Goal: Information Seeking & Learning: Learn about a topic

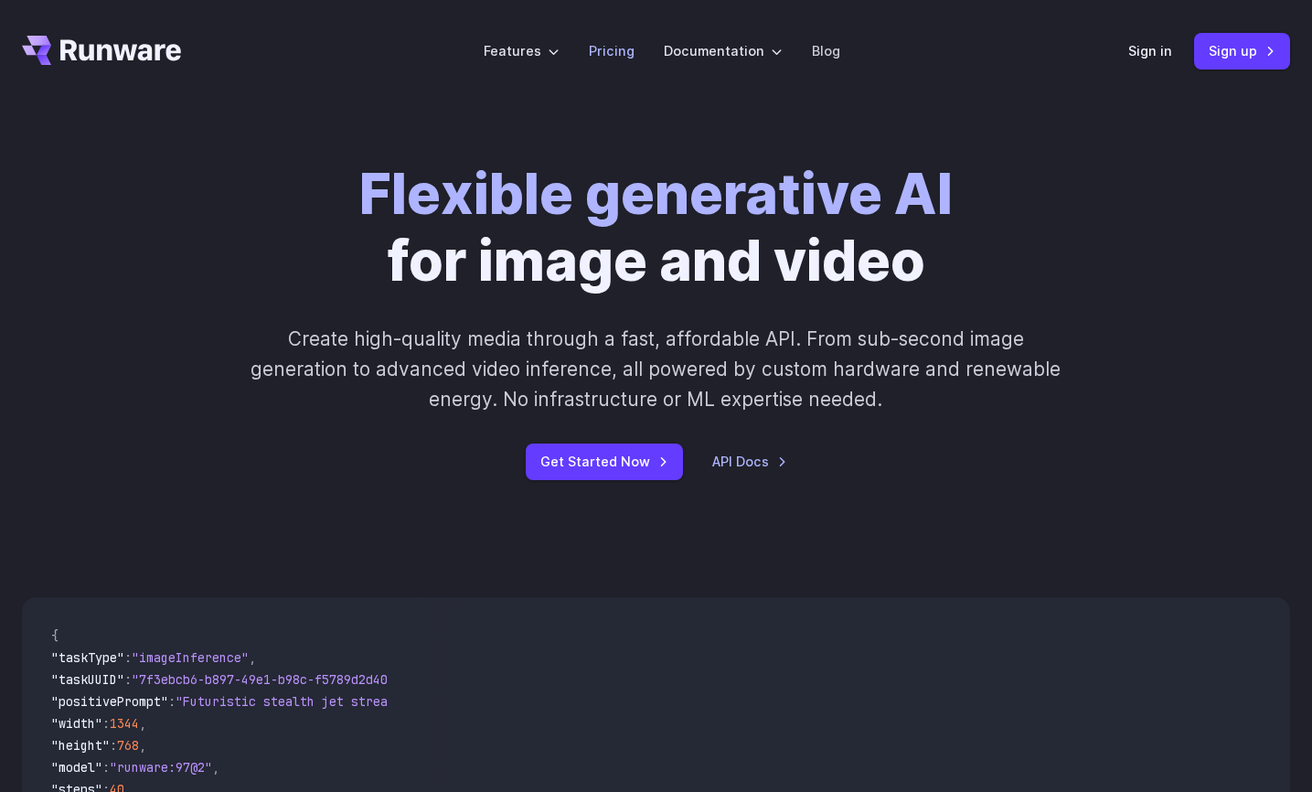
click at [608, 57] on link "Pricing" at bounding box center [612, 50] width 46 height 21
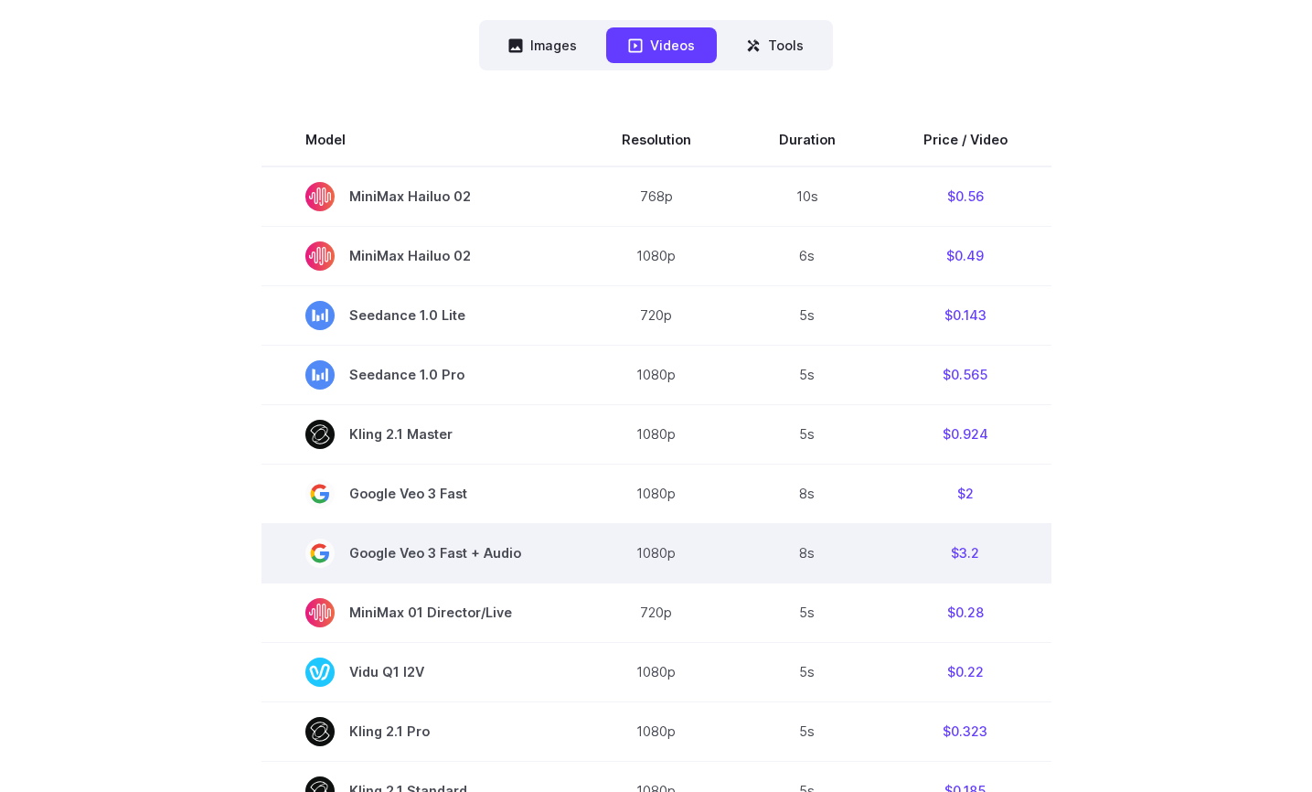
scroll to position [518, 0]
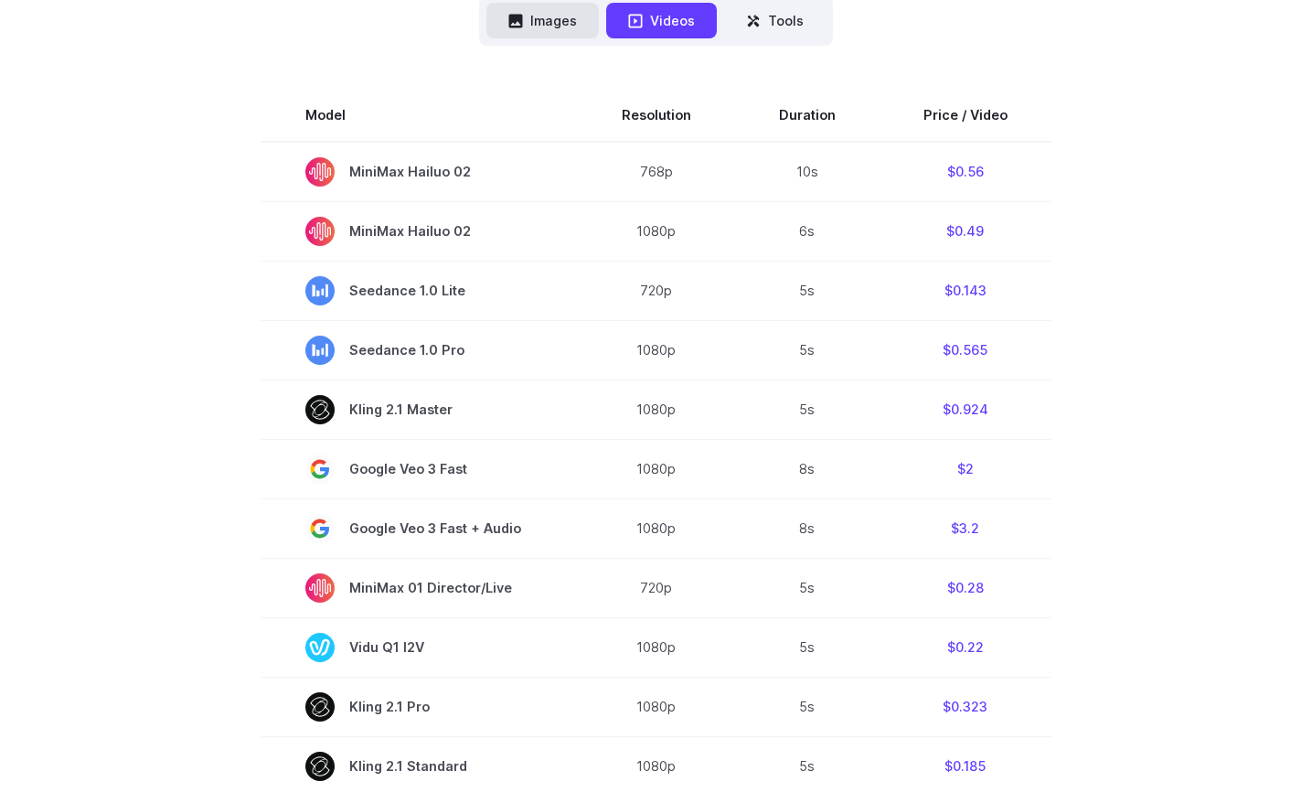
click at [554, 26] on button "Images" at bounding box center [542, 21] width 112 height 36
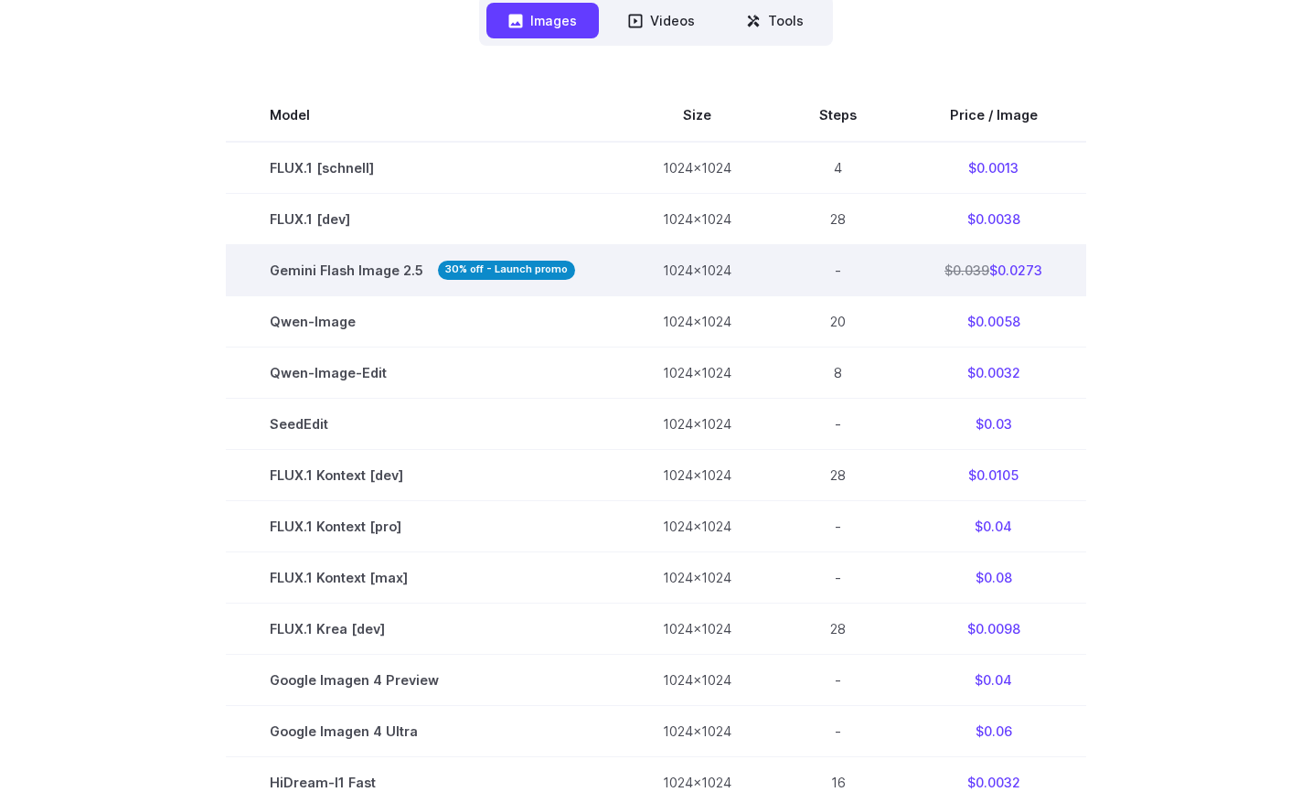
drag, startPoint x: 1042, startPoint y: 273, endPoint x: 993, endPoint y: 273, distance: 48.5
click at [993, 273] on td "$0.039 $0.0273" at bounding box center [994, 269] width 186 height 51
copy td "0.0273"
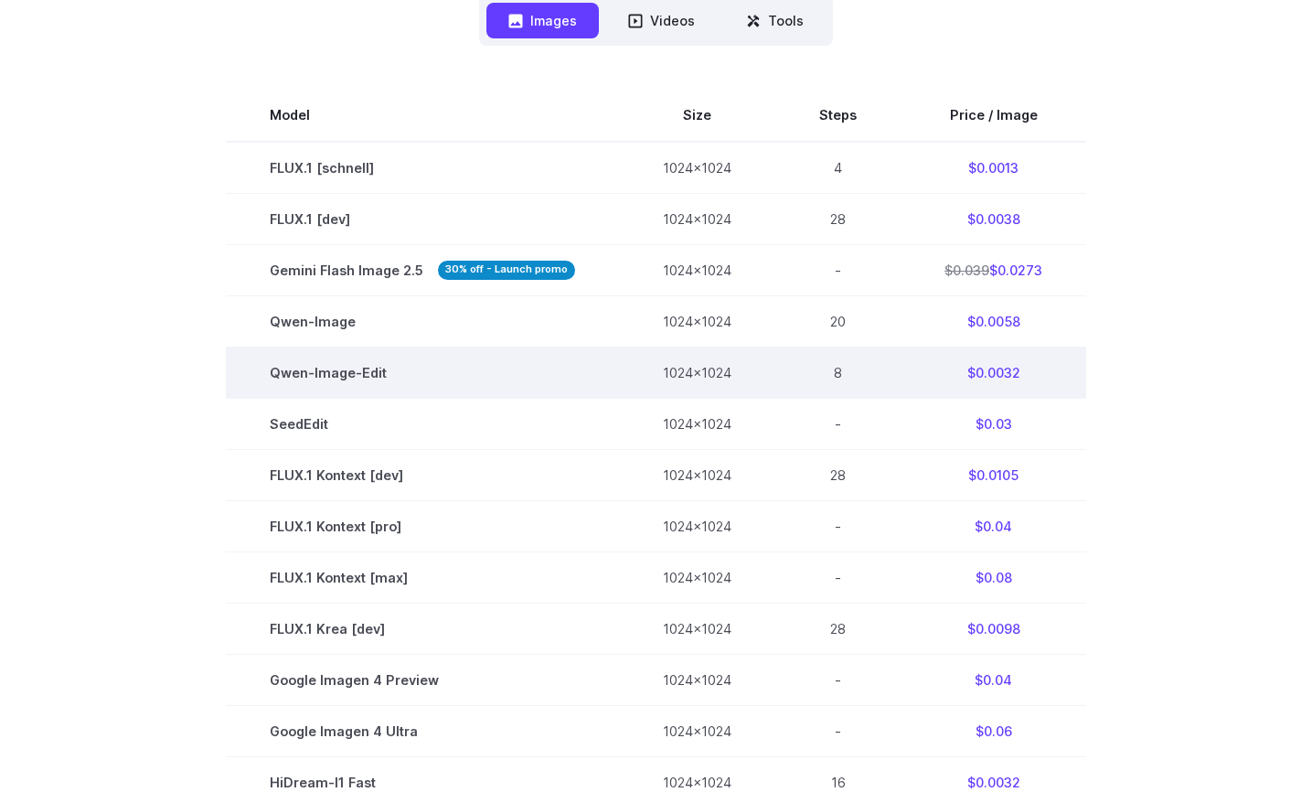
scroll to position [0, 0]
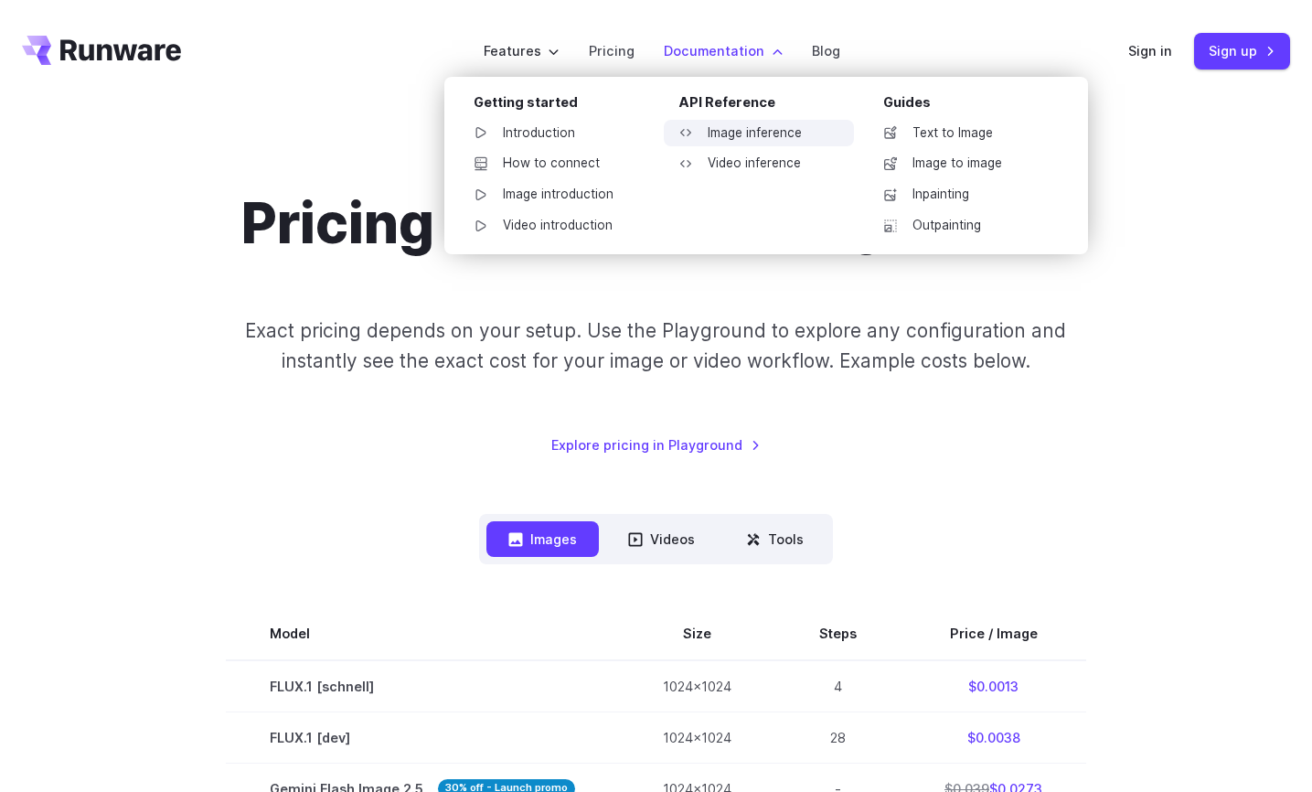
click at [734, 136] on link "Image inference" at bounding box center [759, 133] width 190 height 27
